Goal: Task Accomplishment & Management: Use online tool/utility

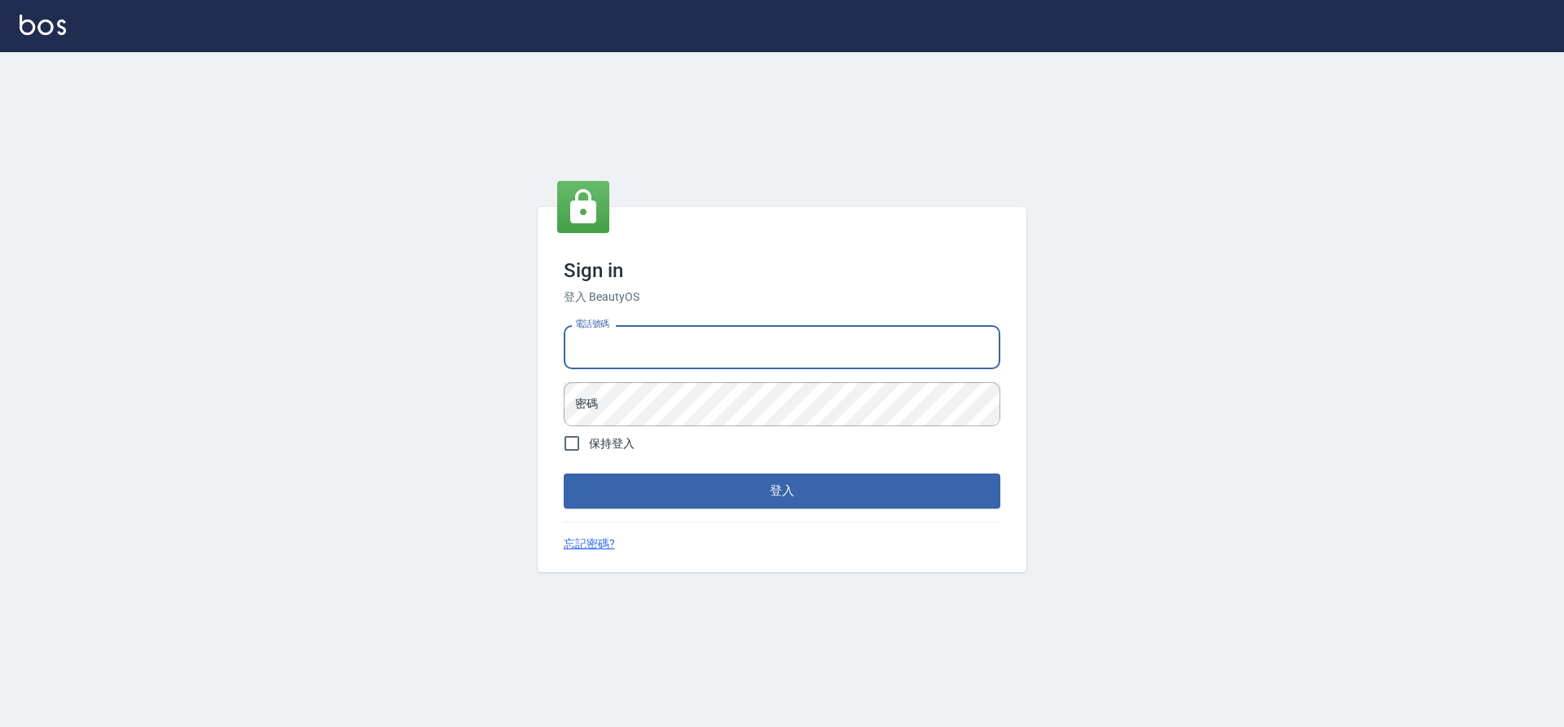
click at [643, 353] on input "電話號碼" at bounding box center [782, 347] width 437 height 44
type input "7805667"
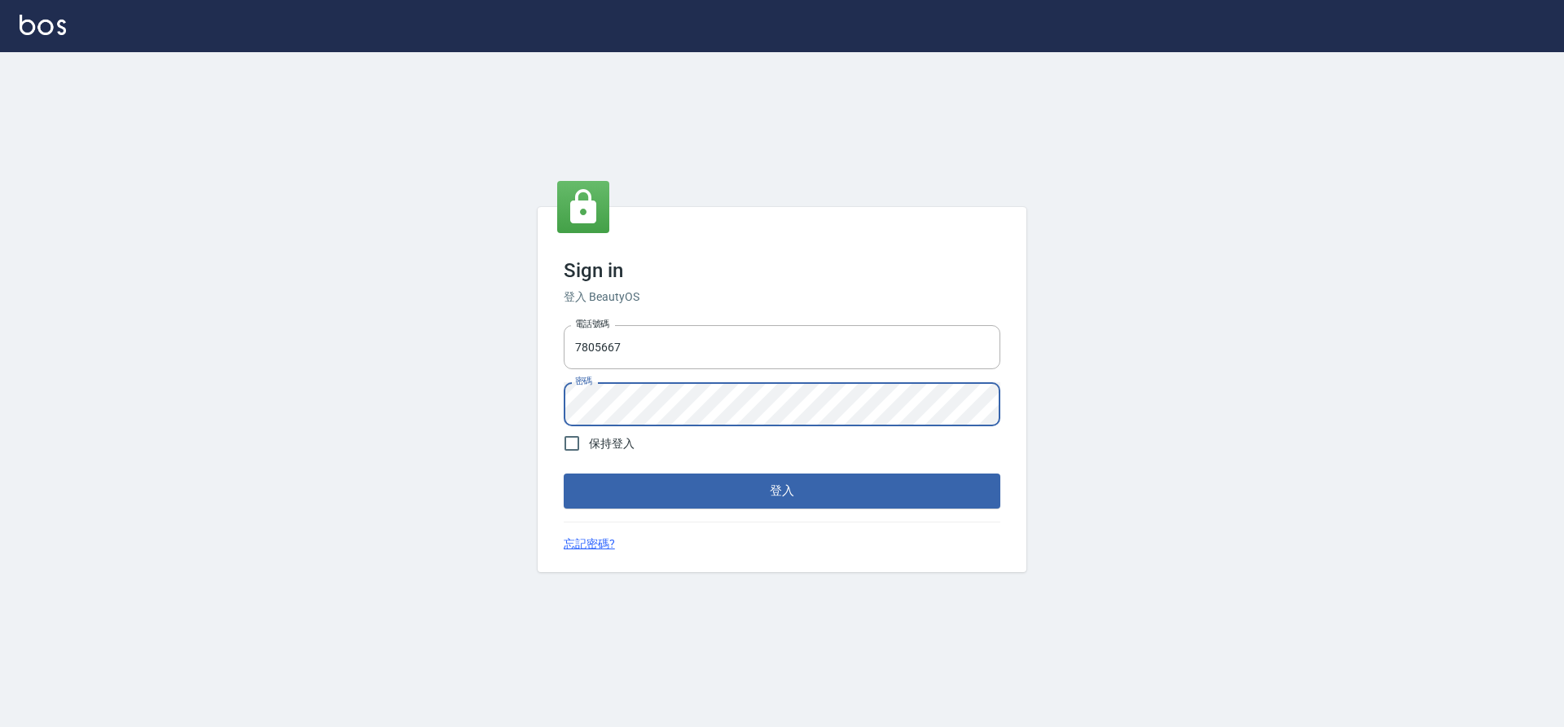
click at [564, 473] on button "登入" at bounding box center [782, 490] width 437 height 34
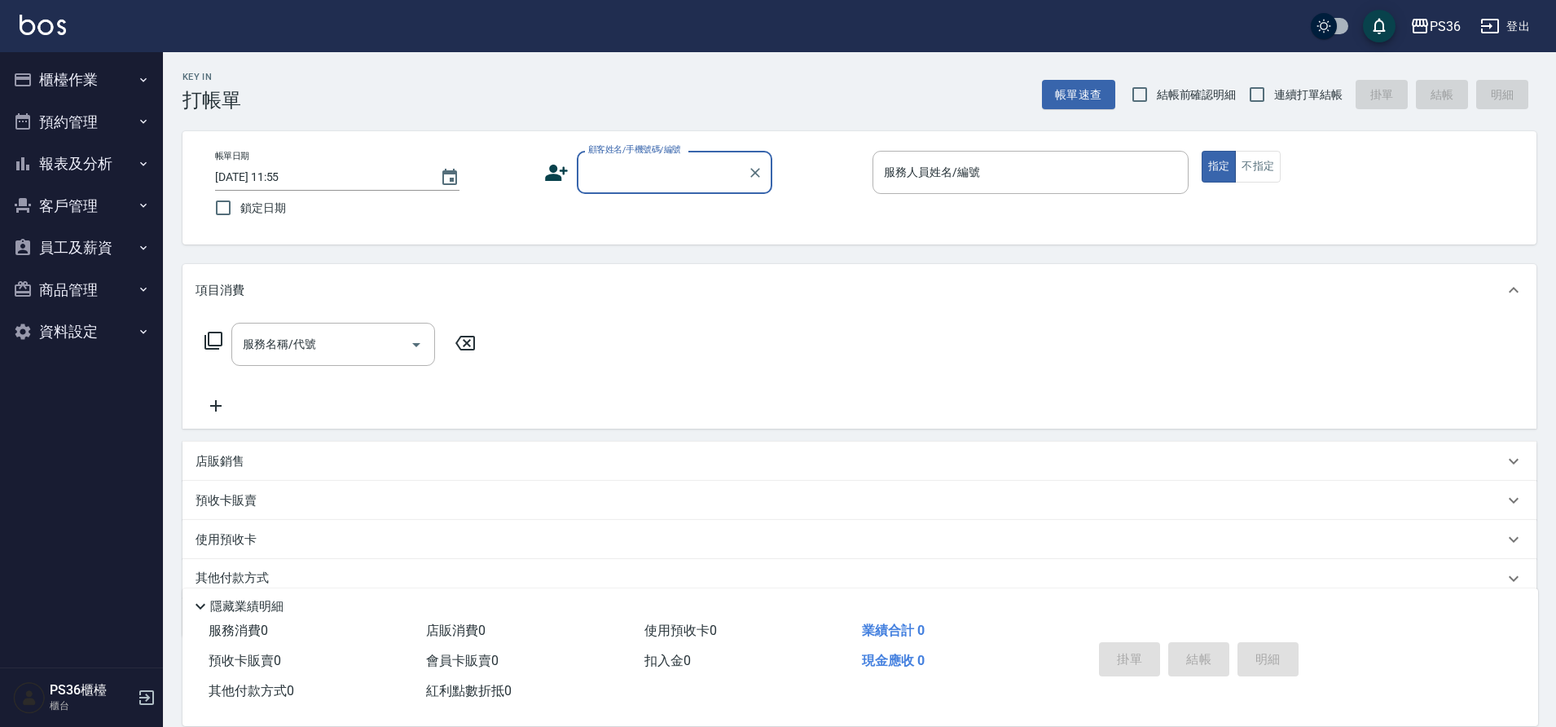
click at [91, 68] on button "櫃檯作業" at bounding box center [82, 80] width 150 height 42
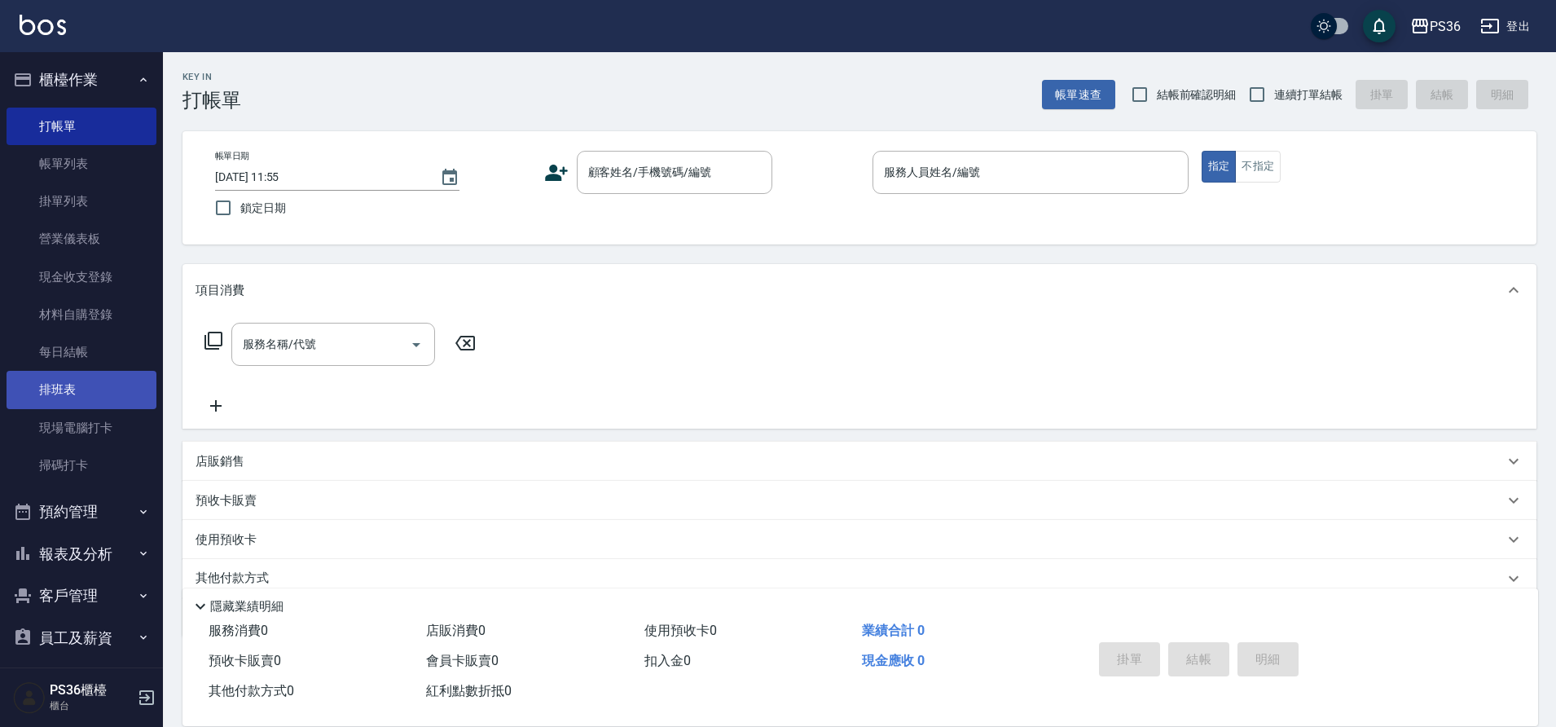
click at [103, 385] on link "排班表" at bounding box center [82, 389] width 150 height 37
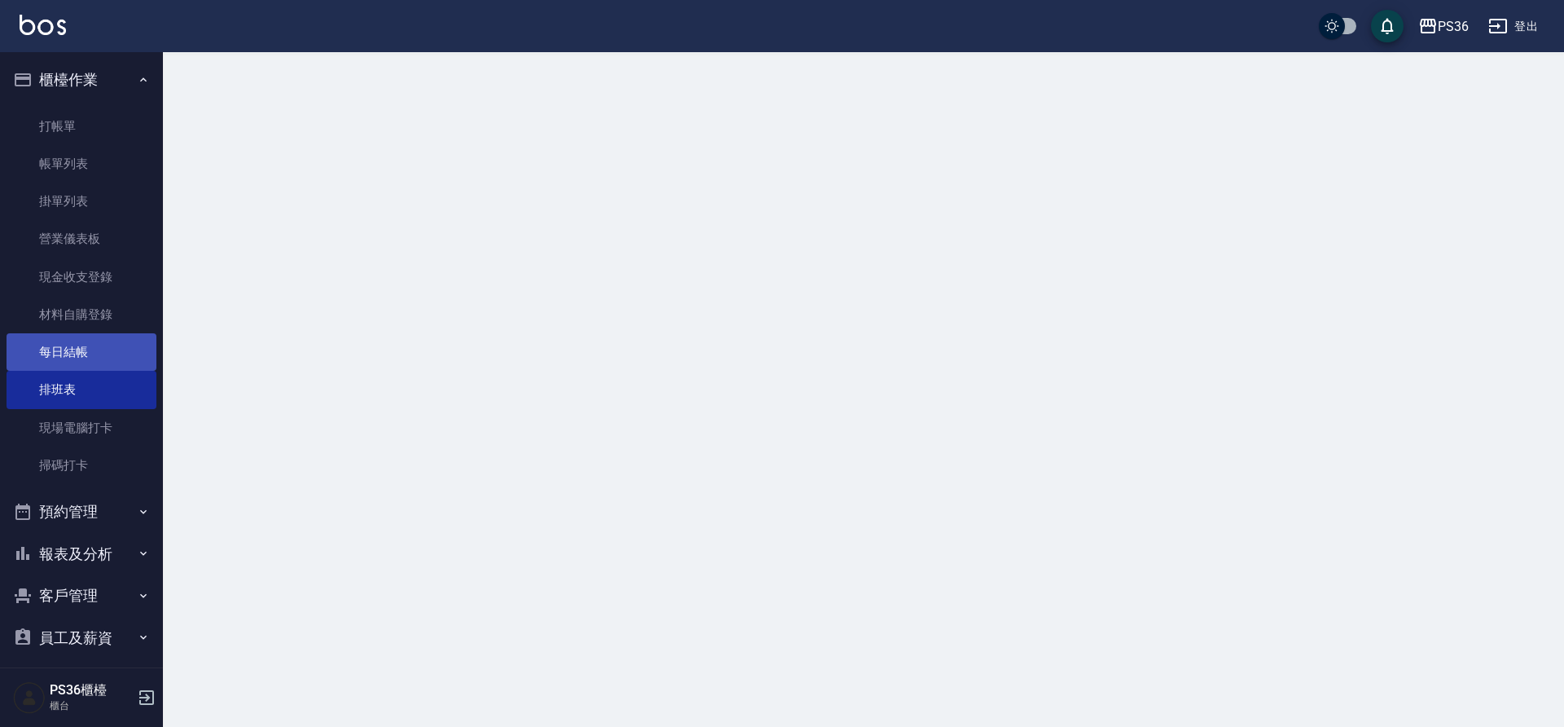
click at [107, 355] on link "每日結帳" at bounding box center [82, 351] width 150 height 37
